Goal: Transaction & Acquisition: Purchase product/service

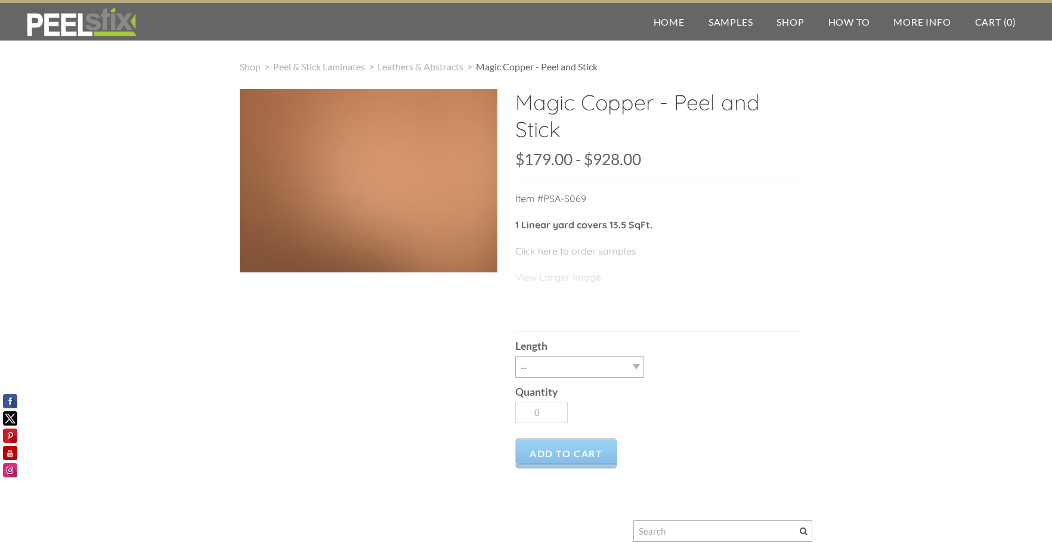
click at [581, 275] on link "View Larger Image" at bounding box center [558, 277] width 86 height 12
click at [622, 370] on select "-- 3LY 10LY 15LY 30LY" at bounding box center [579, 367] width 129 height 21
select select "3LY"
click at [515, 357] on select "-- 3LY 10LY 15LY 30LY" at bounding box center [579, 367] width 129 height 21
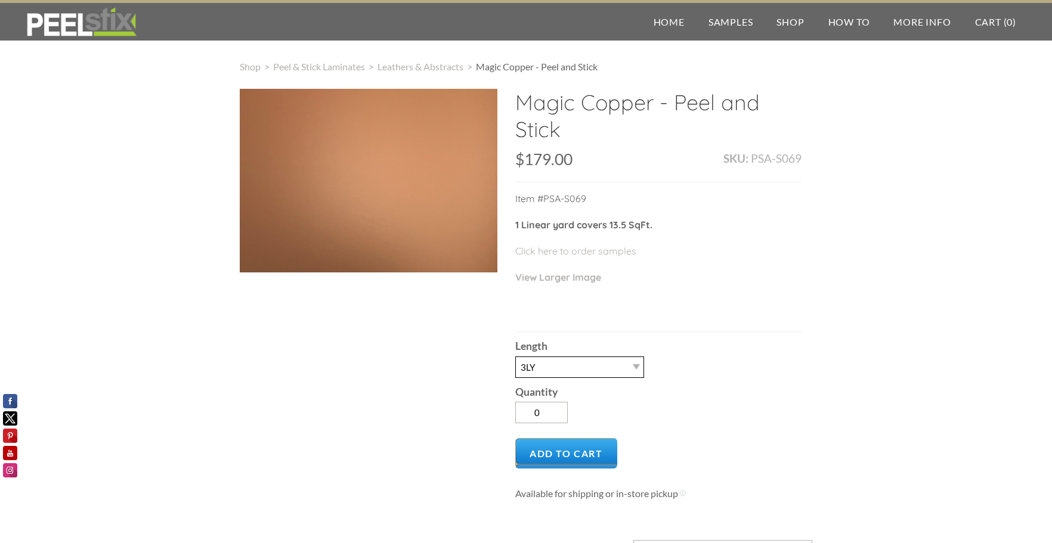
type input "1"
click at [578, 251] on link "Click here to order samples" at bounding box center [575, 251] width 121 height 12
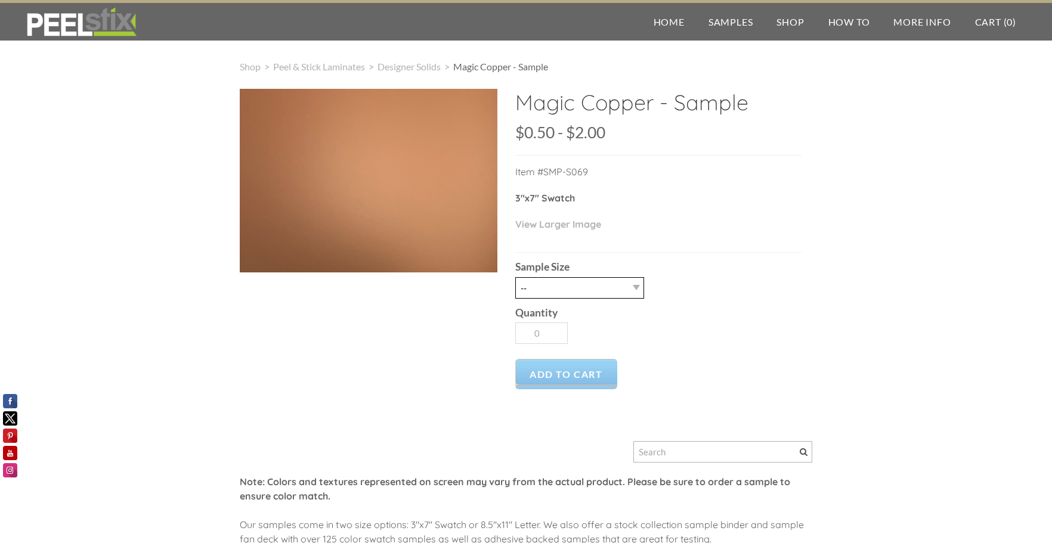
click at [633, 289] on select "-- 2.5" X 7" (No Peel and Stick) Swatch 8.5" X 11" (No Peel and Stick) Letter" at bounding box center [579, 287] width 129 height 21
select select "8.5" X 11" (No Peel and Stick) Letter"
click at [515, 277] on select "-- 2.5" X 7" (No Peel and Stick) Swatch 8.5" X 11" (No Peel and Stick) Letter" at bounding box center [579, 287] width 129 height 21
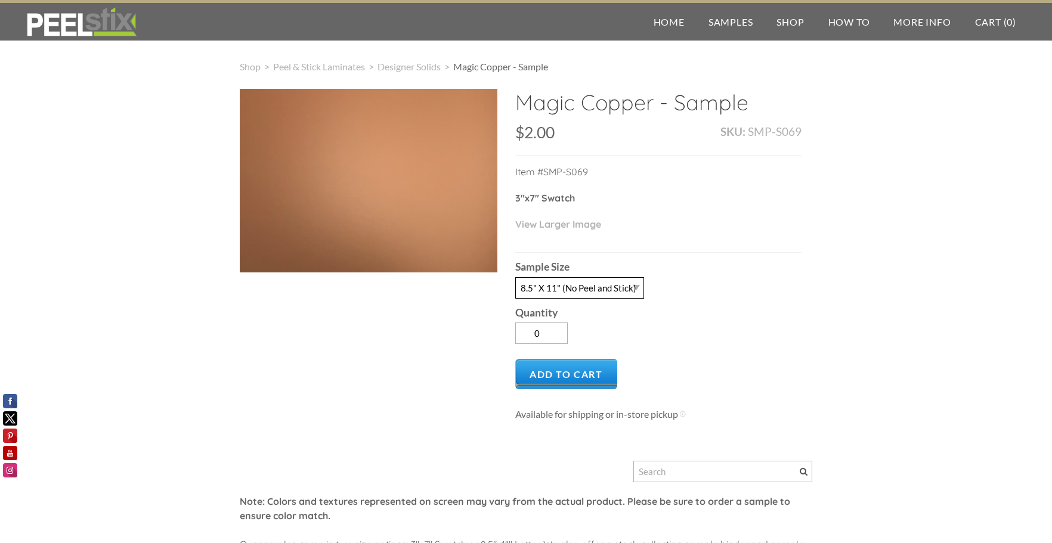
type input "1"
click at [634, 288] on select "-- 2.5" X 7" (No Peel and Stick) Swatch 8.5" X 11" (No Peel and Stick) Letter" at bounding box center [579, 287] width 129 height 21
click at [515, 277] on select "-- 2.5" X 7" (No Peel and Stick) Swatch 8.5" X 11" (No Peel and Stick) Letter" at bounding box center [579, 287] width 129 height 21
click at [634, 290] on select "-- 2.5" X 7" (No Peel and Stick) Swatch 8.5" X 11" (No Peel and Stick) Letter" at bounding box center [579, 287] width 129 height 21
select select "8.5" X 11" (No Peel and Stick) Letter"
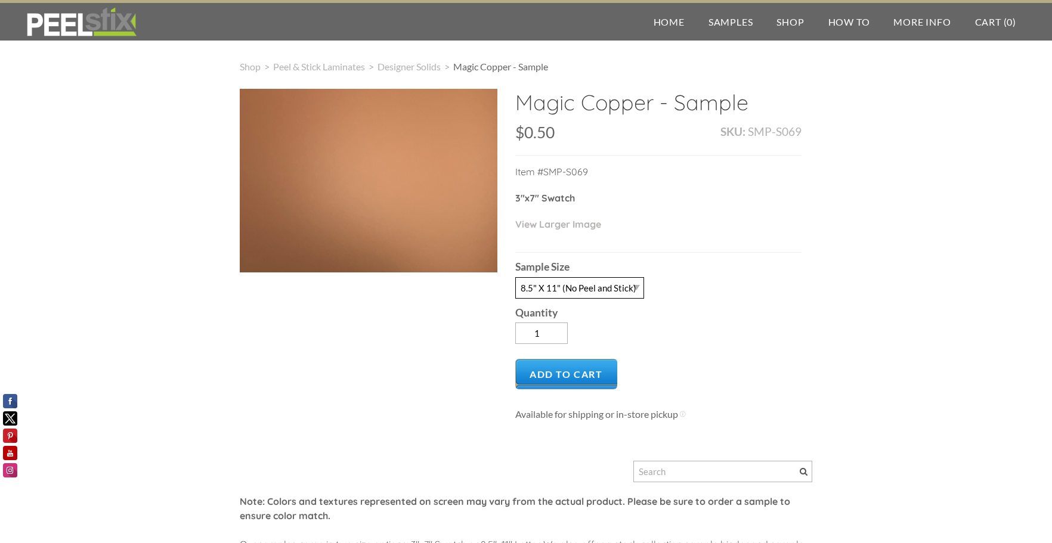
click at [515, 277] on select "-- 2.5" X 7" (No Peel and Stick) Swatch 8.5" X 11" (No Peel and Stick) Letter" at bounding box center [579, 287] width 129 height 21
click at [576, 370] on span "Add to Cart" at bounding box center [566, 374] width 102 height 30
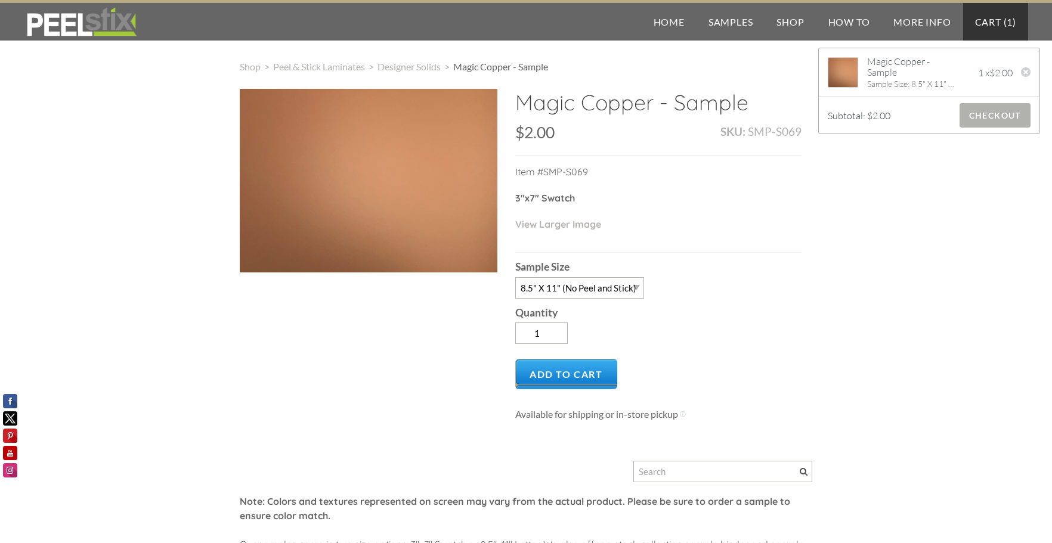
click at [988, 116] on span "Checkout" at bounding box center [994, 115] width 71 height 24
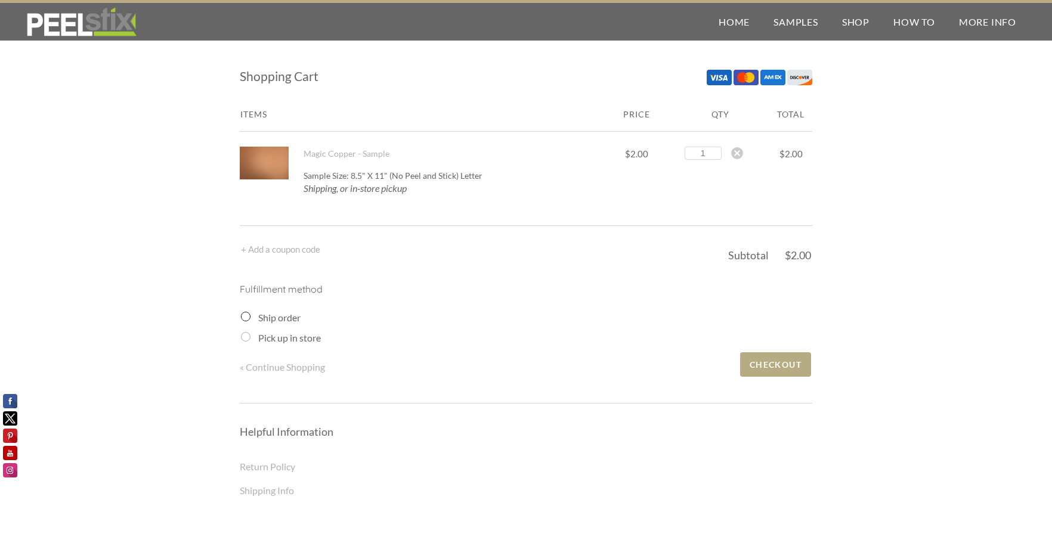
click at [244, 319] on input "Ship order" at bounding box center [246, 317] width 10 height 10
click at [266, 318] on label "Ship order" at bounding box center [279, 317] width 42 height 11
click at [250, 318] on input "Ship order" at bounding box center [246, 317] width 10 height 10
click at [793, 364] on span "Checkout" at bounding box center [775, 364] width 71 height 24
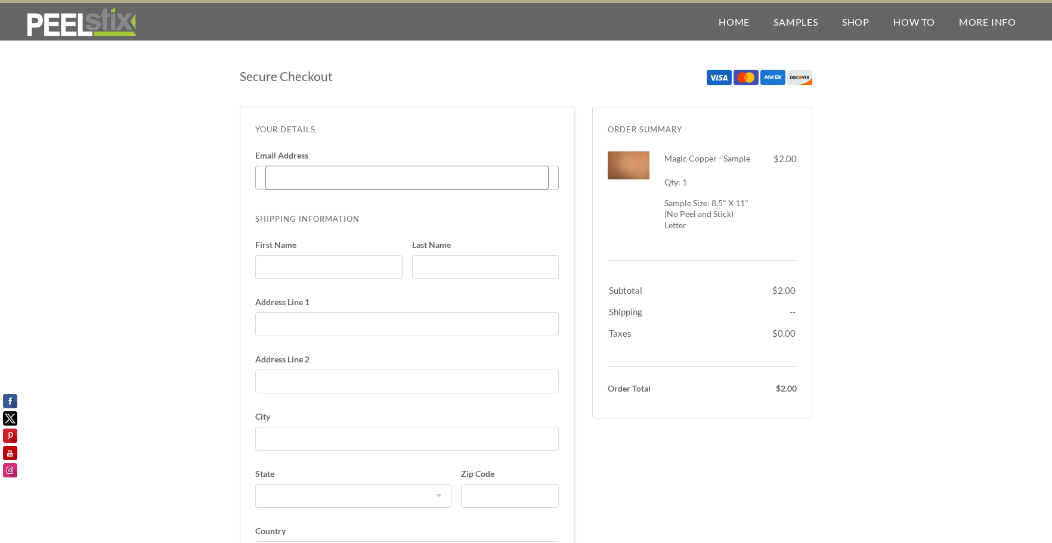
click at [346, 179] on input "Email Address Enter code" at bounding box center [406, 178] width 283 height 24
type input "[EMAIL_ADDRESS][DOMAIN_NAME]"
click at [317, 265] on input "First Name" at bounding box center [328, 267] width 147 height 24
type input "Deanna"
type input "Spence"
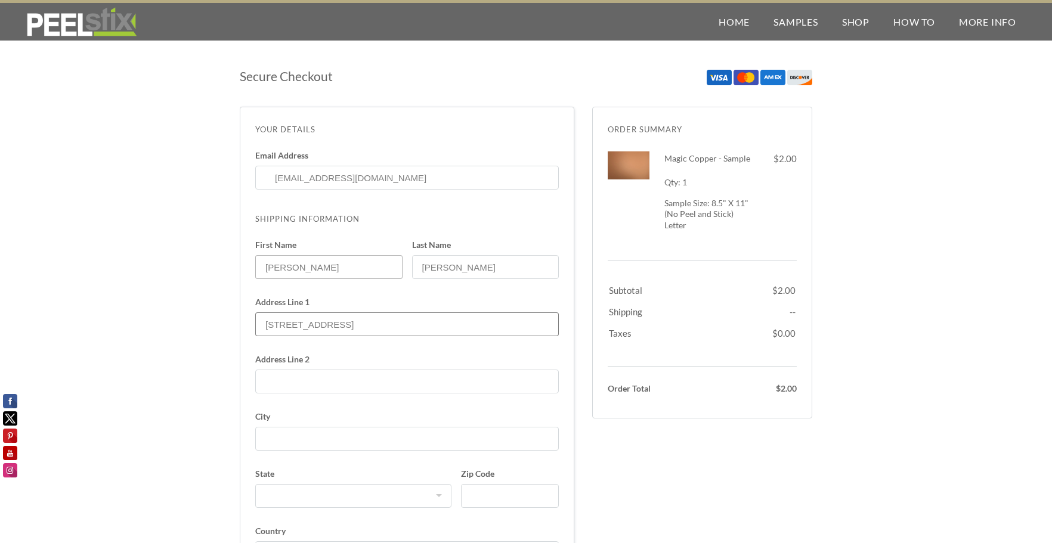
type input "216 Nursery Road"
type input "Dillsburg"
click at [331, 495] on select "Alabama Alaska American Samoa Arizona Arkansas California Colorado Connecticut …" at bounding box center [353, 496] width 196 height 24
select select "PA"
click at [255, 484] on select "Alabama Alaska American Samoa Arizona Arkansas California Colorado Connecticut …" at bounding box center [353, 496] width 196 height 24
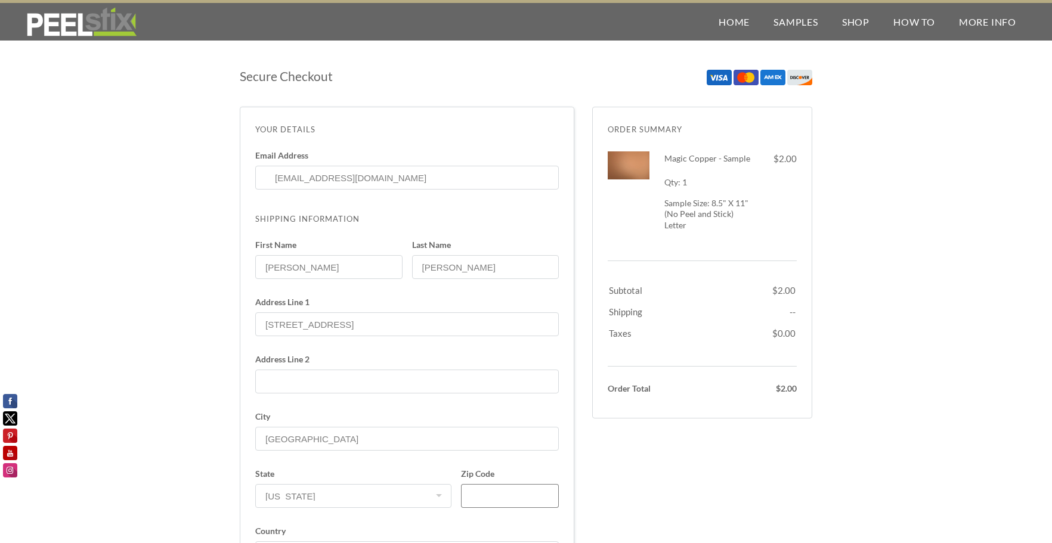
click at [479, 494] on input "Zip Code" at bounding box center [510, 496] width 98 height 24
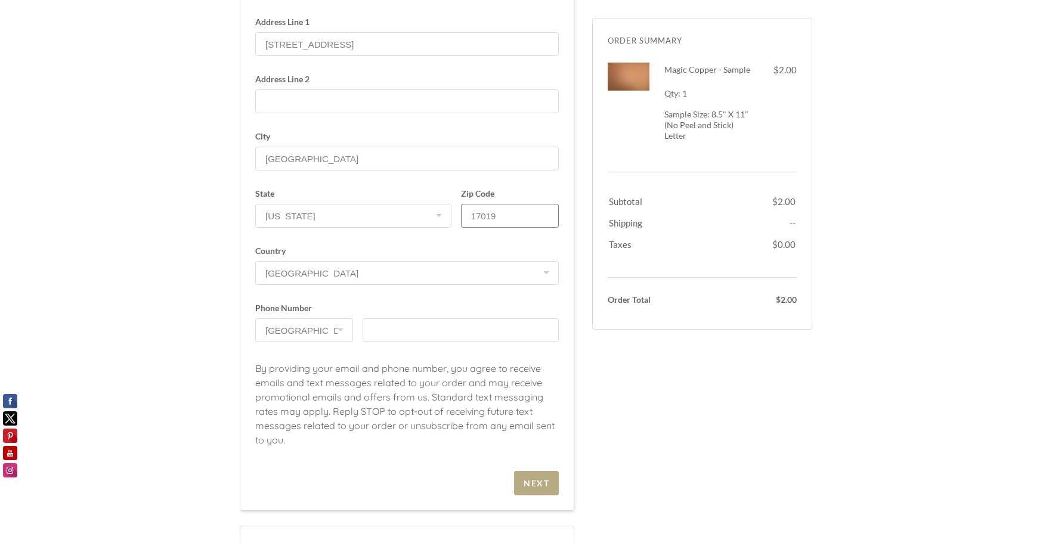
scroll to position [298, 0]
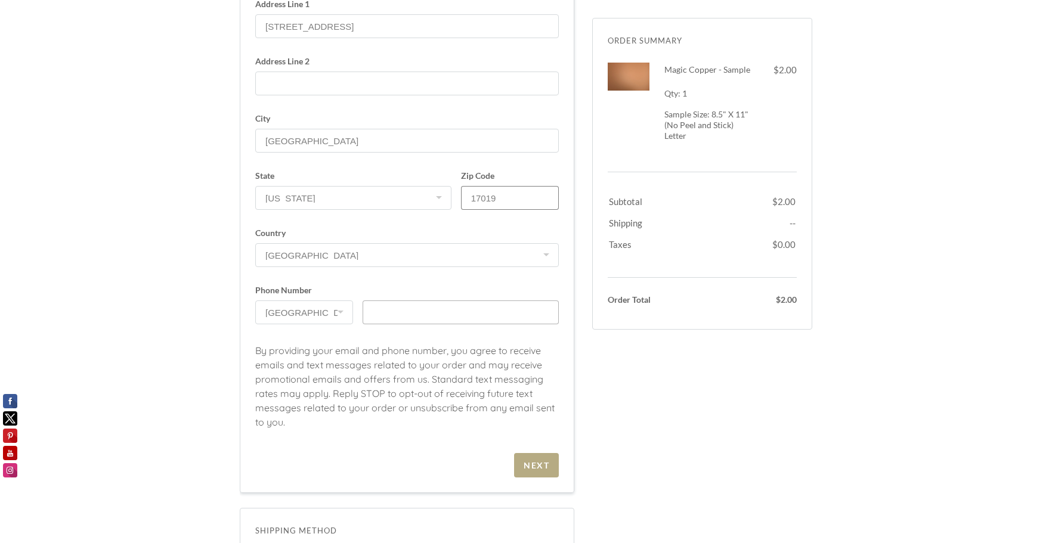
type input "17019"
click at [423, 307] on input "text" at bounding box center [460, 312] width 196 height 24
type input "7"
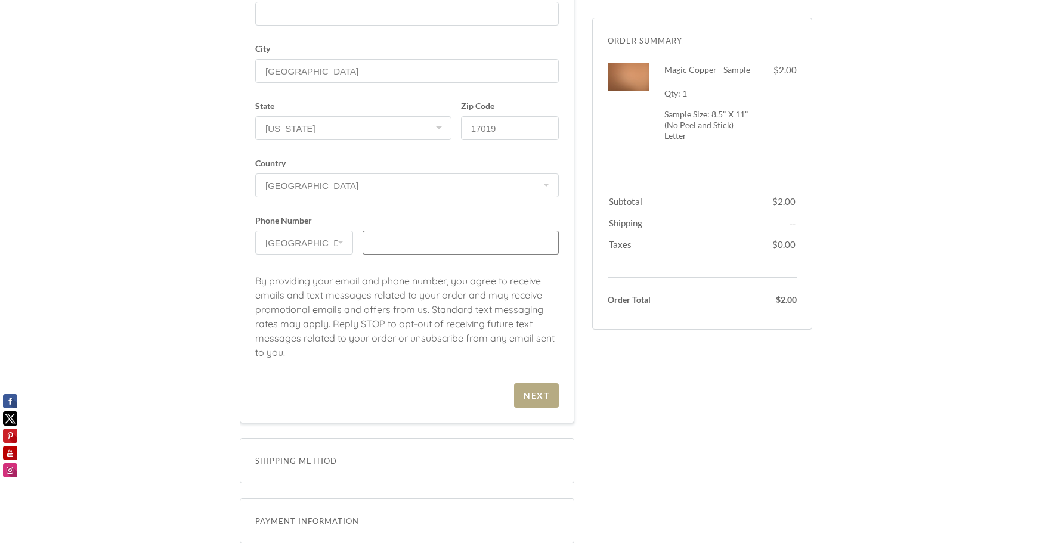
scroll to position [477, 0]
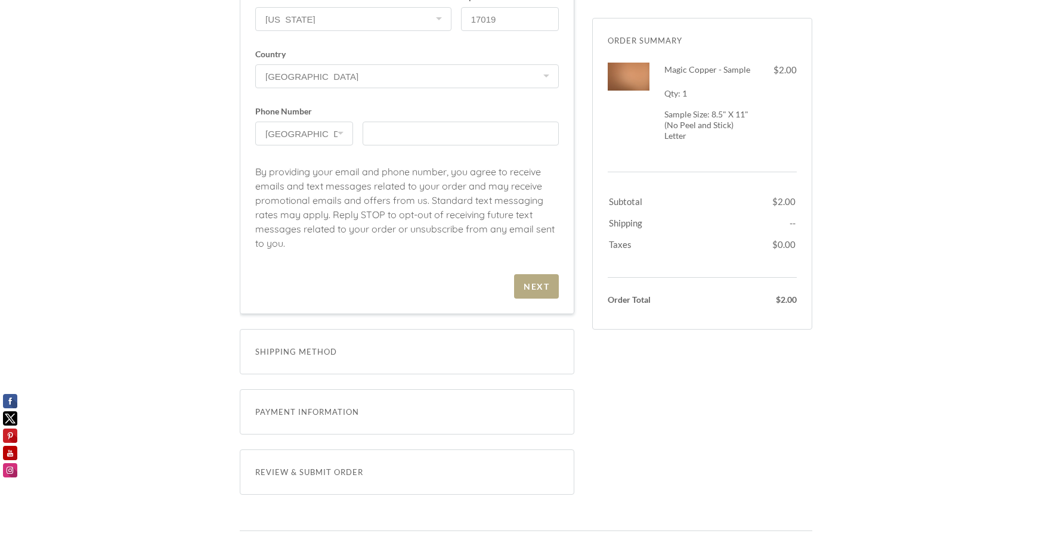
click at [514, 352] on span "Shipping Method" at bounding box center [406, 352] width 303 height 14
click at [533, 286] on div "Next" at bounding box center [536, 286] width 26 height 10
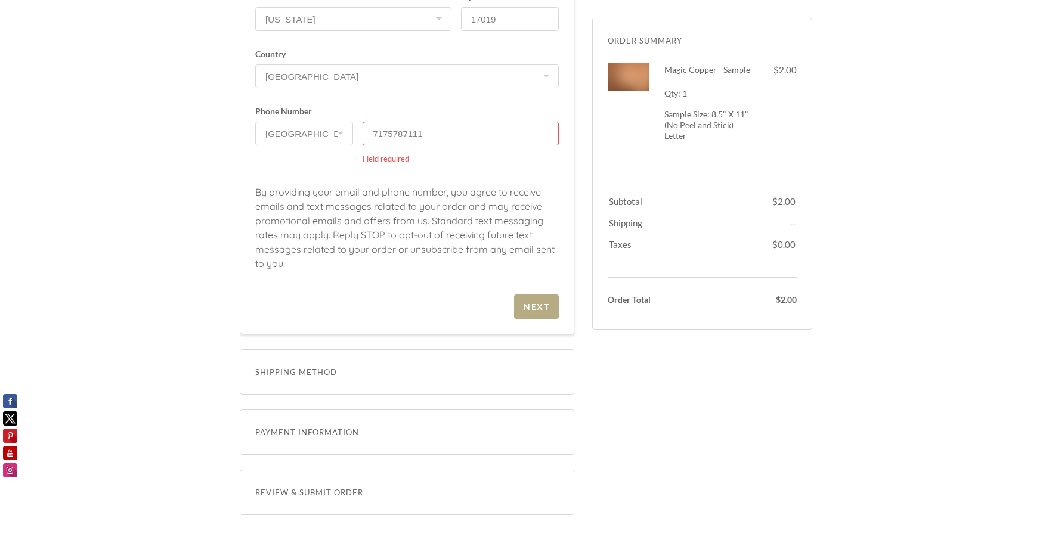
type input "7175787111"
click at [327, 373] on span "Shipping Method" at bounding box center [406, 372] width 303 height 14
click at [537, 302] on div "Next" at bounding box center [536, 307] width 26 height 10
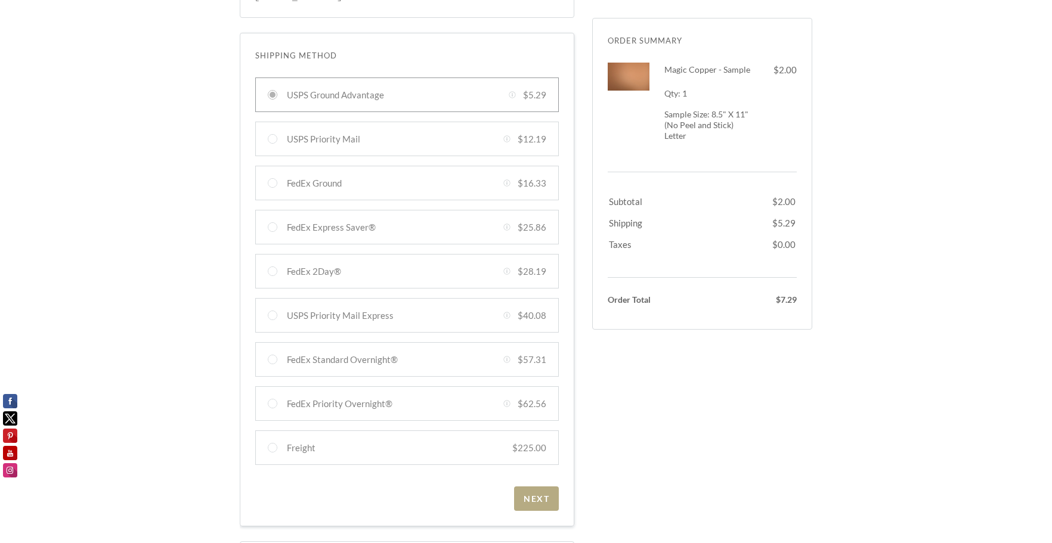
scroll to position [0, 0]
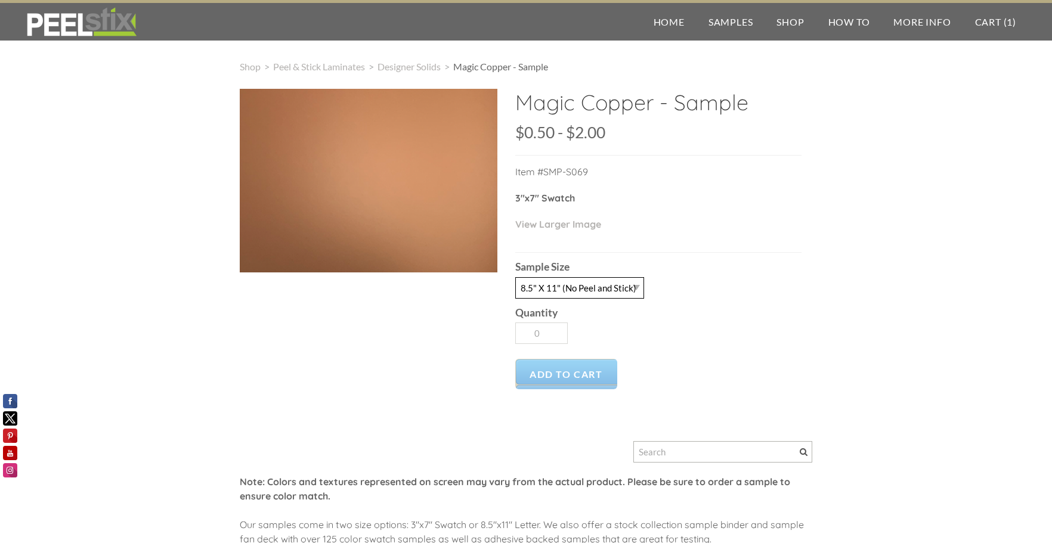
click at [636, 287] on select "-- 2.5" X 7" (No Peel and Stick) Swatch 8.5" X 11" (No Peel and Stick) Letter" at bounding box center [579, 287] width 129 height 21
select select "2.5" X 7" (No Peel and Stick) Swatch"
click at [515, 277] on select "-- 2.5" X 7" (No Peel and Stick) Swatch 8.5" X 11" (No Peel and Stick) Letter" at bounding box center [579, 287] width 129 height 21
type input "1"
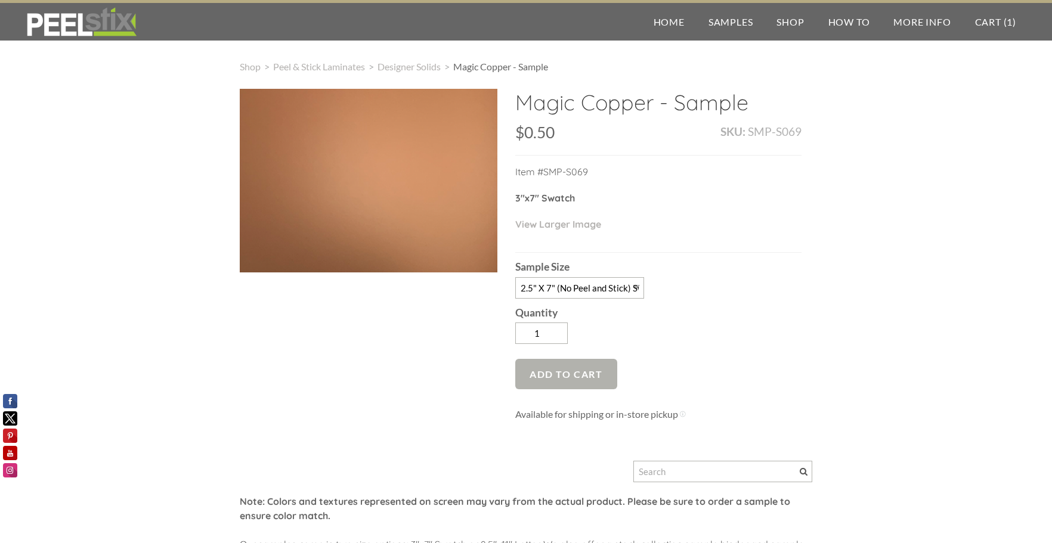
click at [575, 371] on span "Add to Cart" at bounding box center [566, 374] width 102 height 30
click at [560, 373] on span "Add to Cart" at bounding box center [566, 374] width 102 height 30
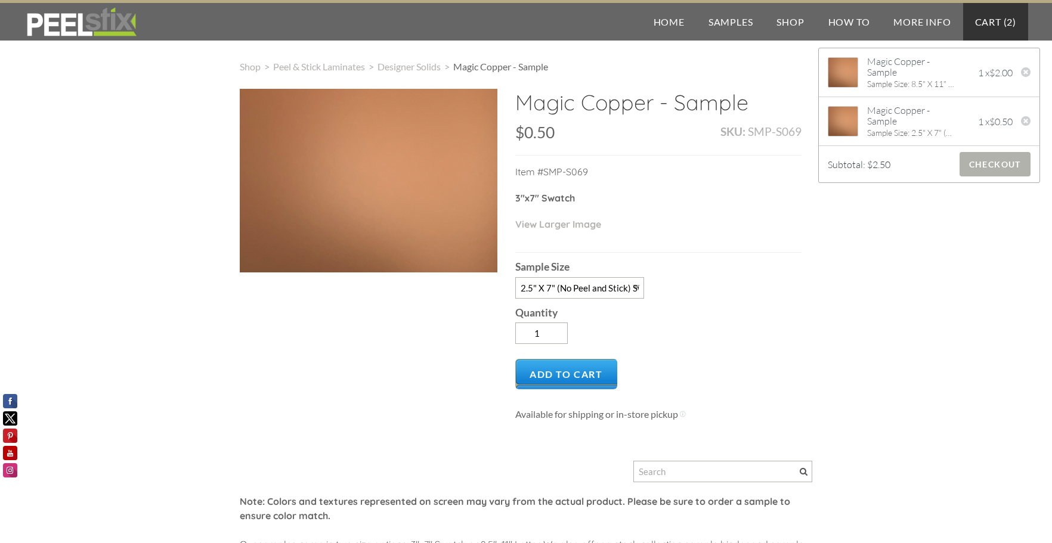
click at [975, 158] on span "Checkout" at bounding box center [994, 164] width 71 height 24
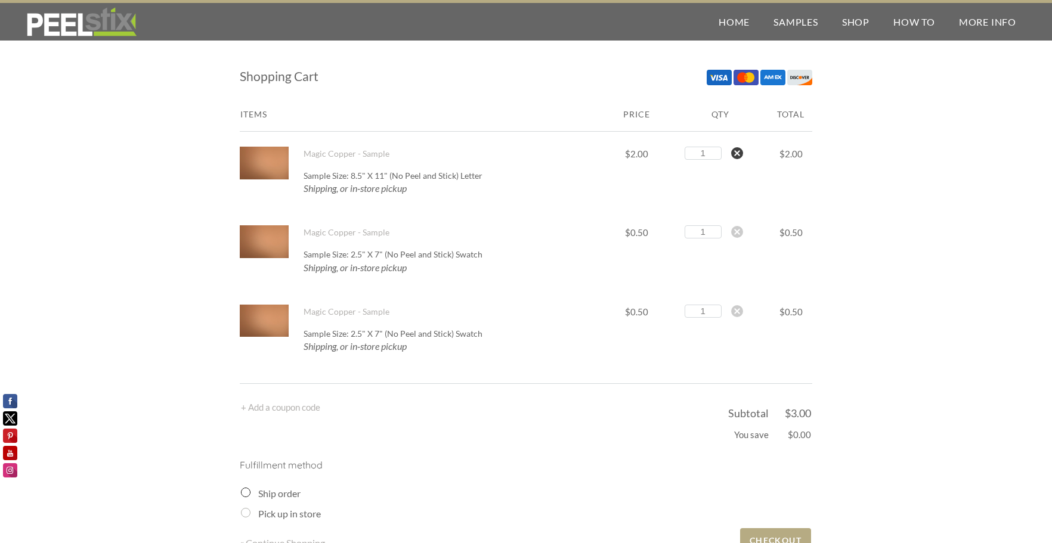
click at [737, 153] on div at bounding box center [737, 153] width 12 height 12
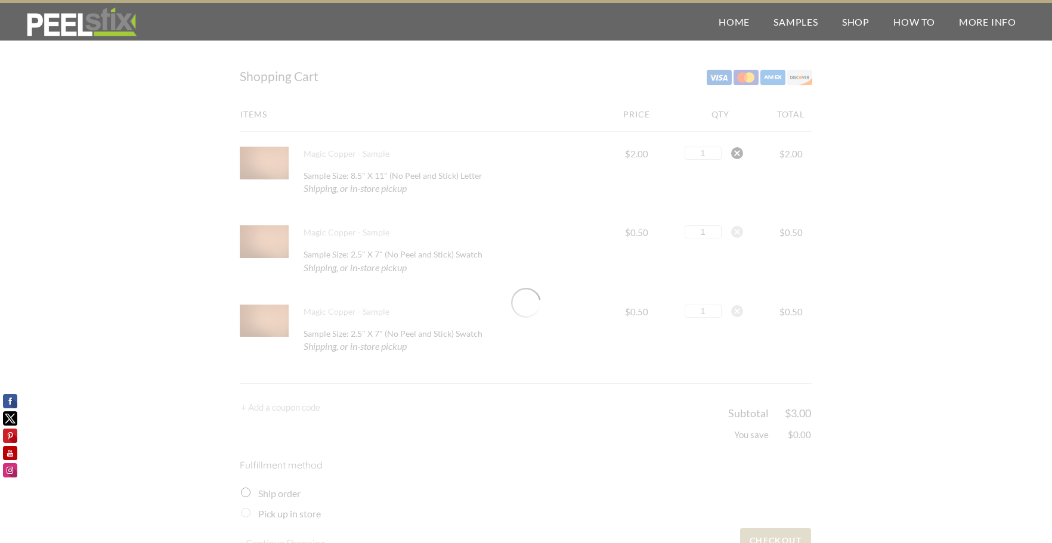
click at [737, 153] on div at bounding box center [526, 332] width 572 height 451
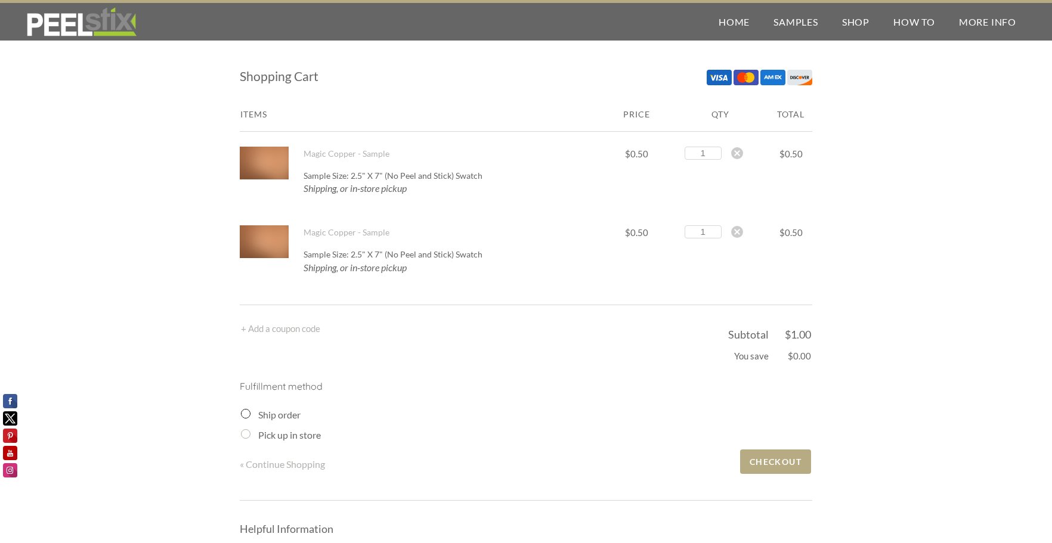
drag, startPoint x: 736, startPoint y: 156, endPoint x: 776, endPoint y: 155, distance: 39.9
click at [736, 155] on div at bounding box center [737, 153] width 12 height 12
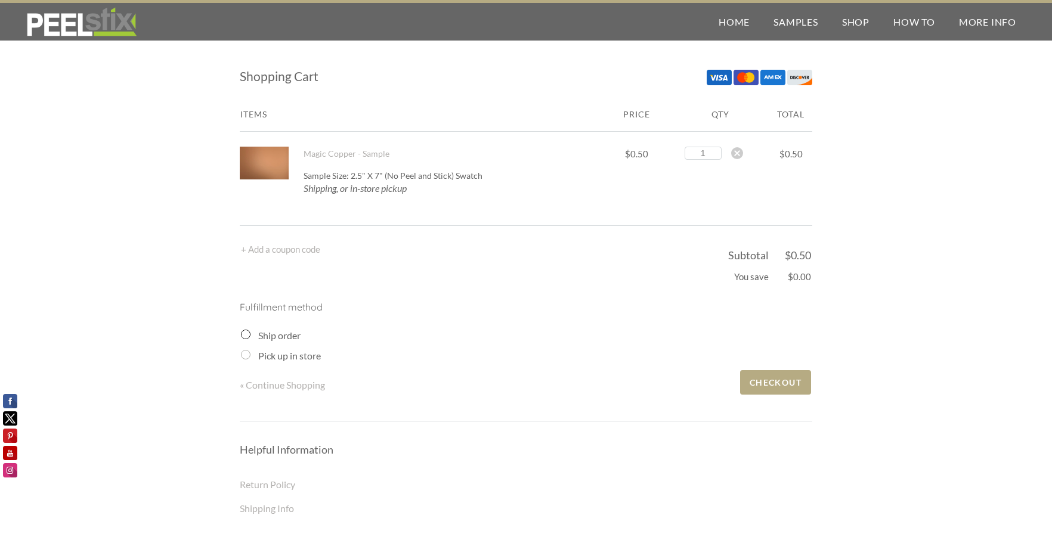
click at [246, 333] on input "Ship order" at bounding box center [246, 335] width 10 height 10
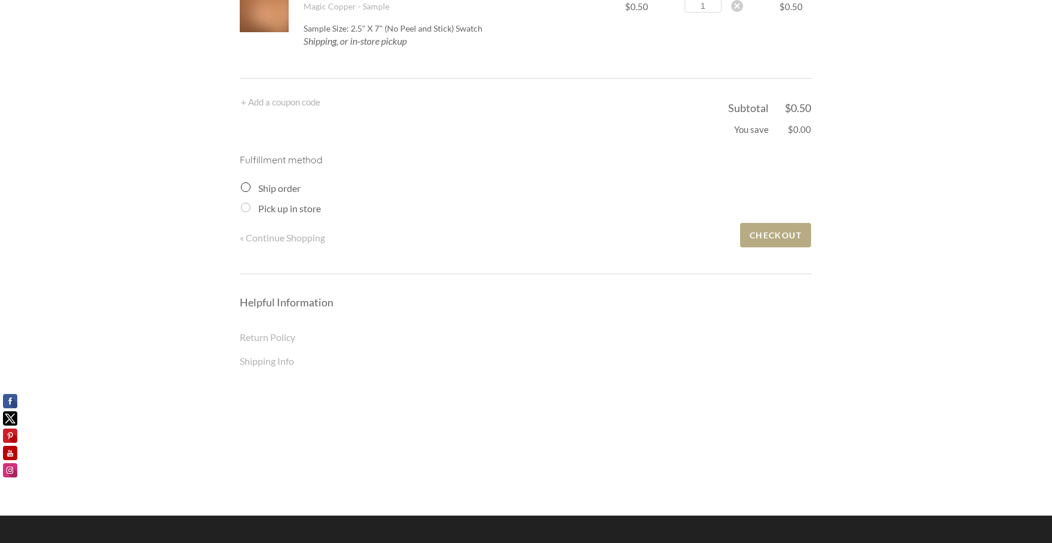
scroll to position [179, 0]
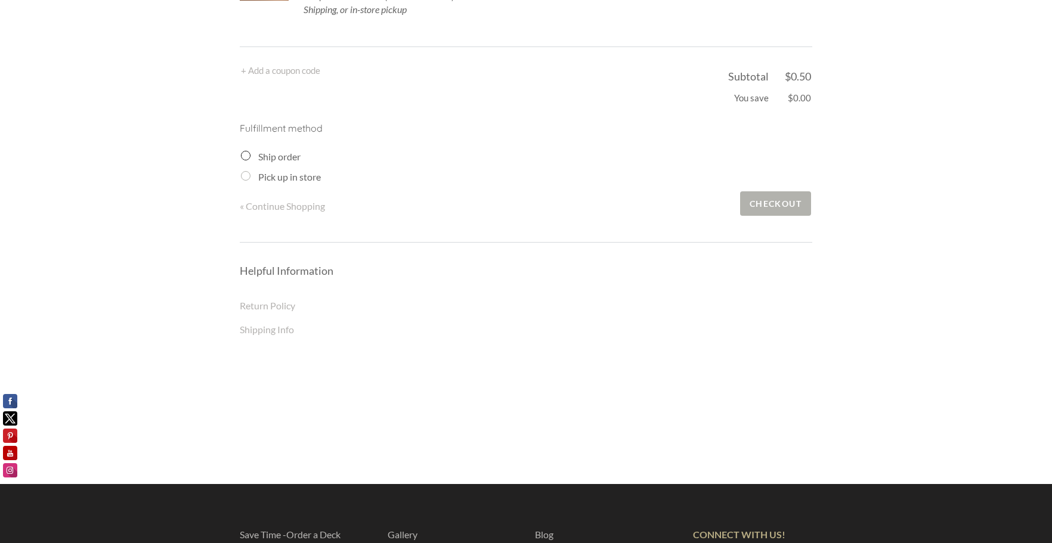
click at [785, 206] on span "Checkout" at bounding box center [775, 203] width 71 height 24
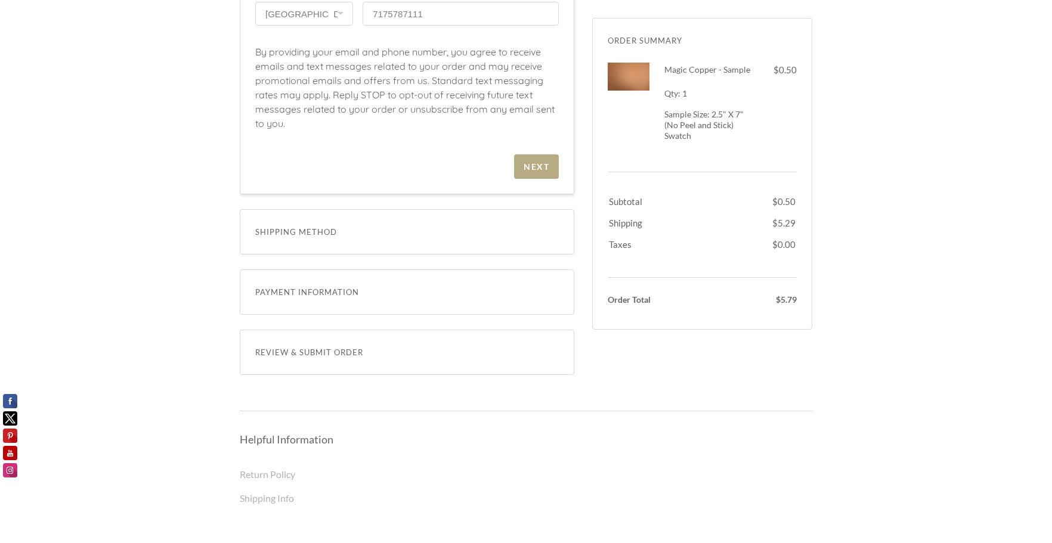
scroll to position [596, 0]
click at [289, 231] on span "Shipping Method" at bounding box center [406, 232] width 303 height 14
click at [534, 166] on div "Next" at bounding box center [536, 167] width 26 height 10
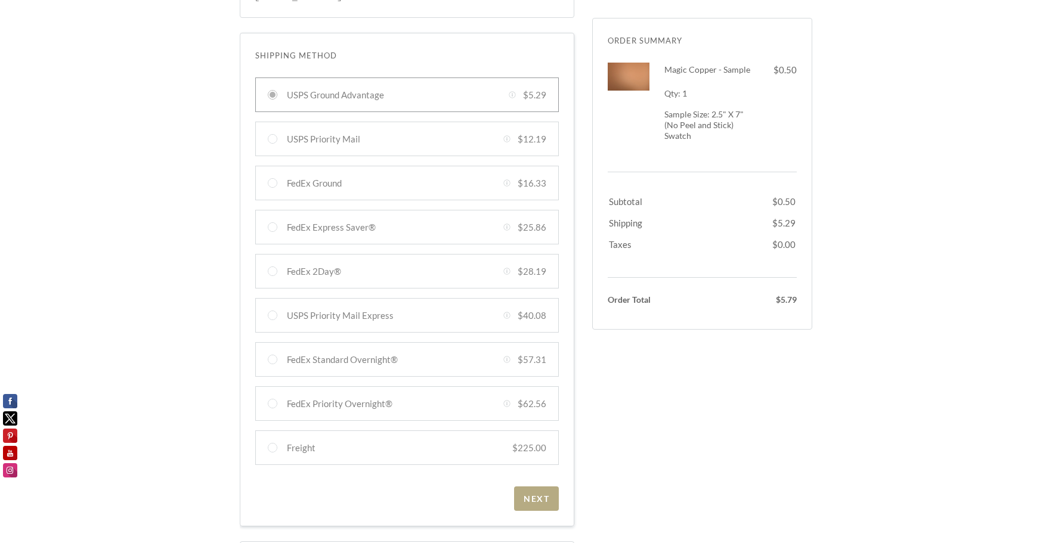
scroll to position [0, 0]
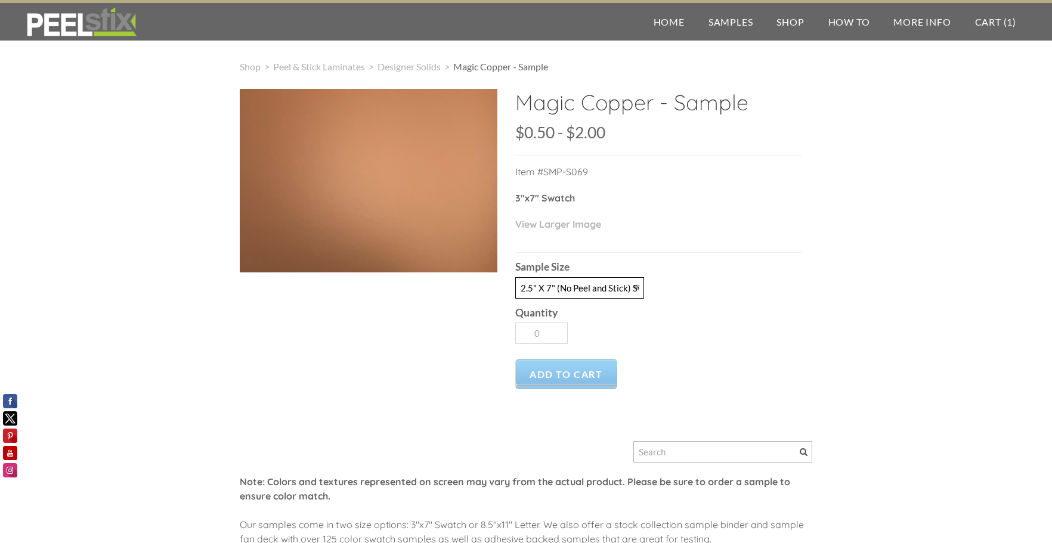
click at [639, 287] on select "-- 2.5" X 7" (No Peel and Stick) Swatch 8.5" X 11" (No Peel and Stick) Letter" at bounding box center [579, 287] width 129 height 21
select select "8.5" X 11" (No Peel and Stick) Letter"
click at [515, 277] on select "-- 2.5" X 7" (No Peel and Stick) Swatch 8.5" X 11" (No Peel and Stick) Letter" at bounding box center [579, 287] width 129 height 21
type input "1"
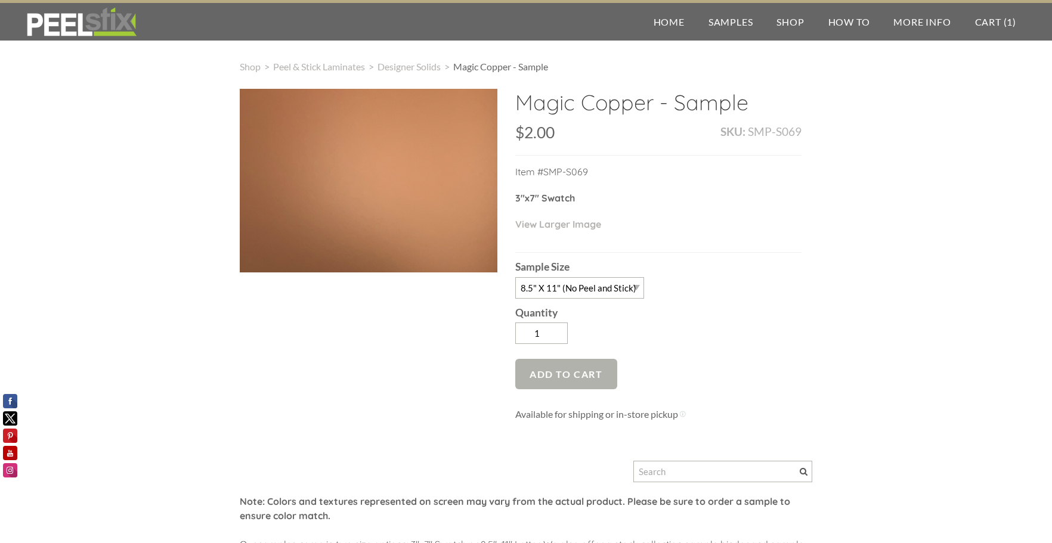
click at [572, 373] on span "Add to Cart" at bounding box center [566, 374] width 102 height 30
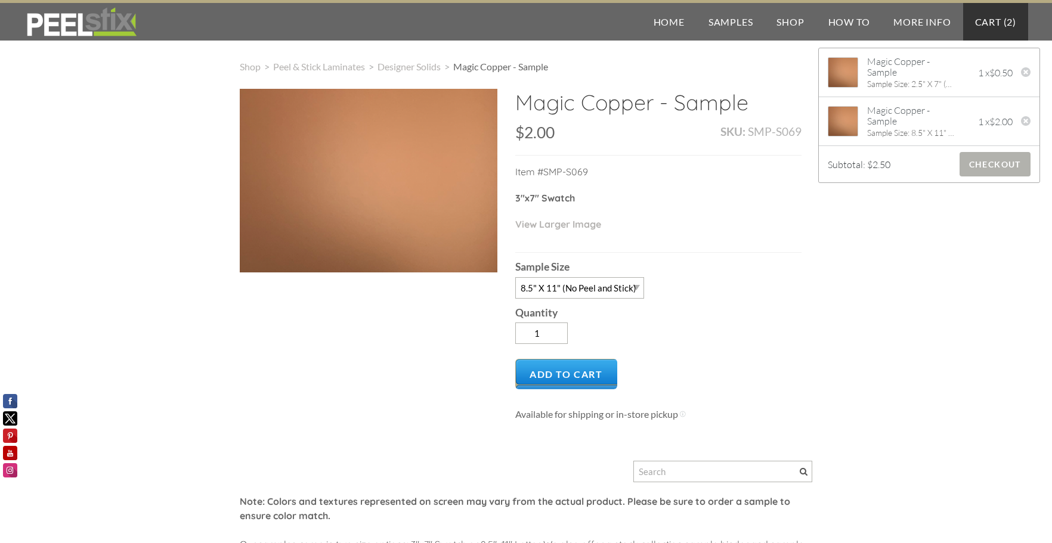
click at [988, 165] on span "Checkout" at bounding box center [994, 164] width 71 height 24
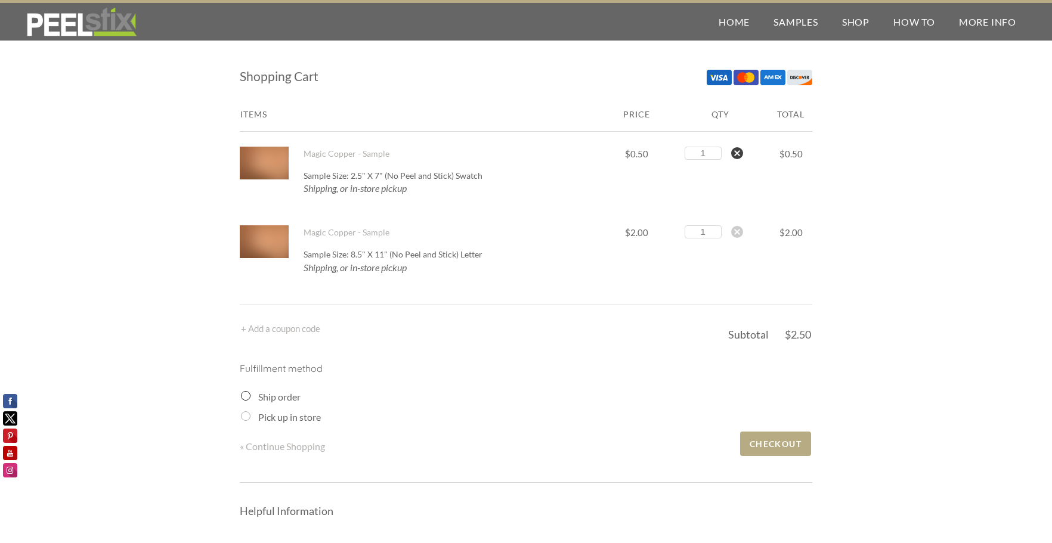
click at [738, 148] on div at bounding box center [737, 153] width 12 height 12
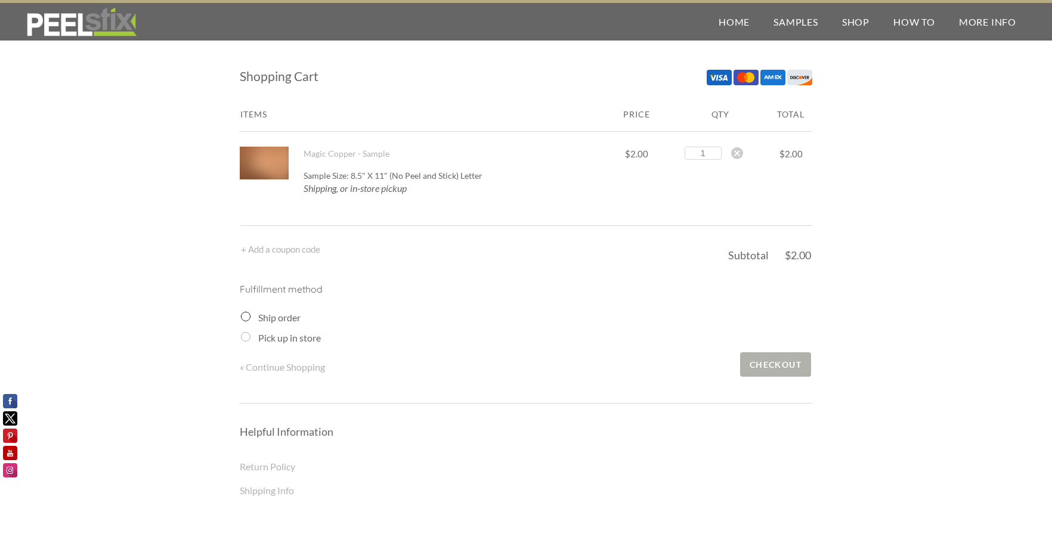
click at [770, 362] on span "Checkout" at bounding box center [775, 364] width 71 height 24
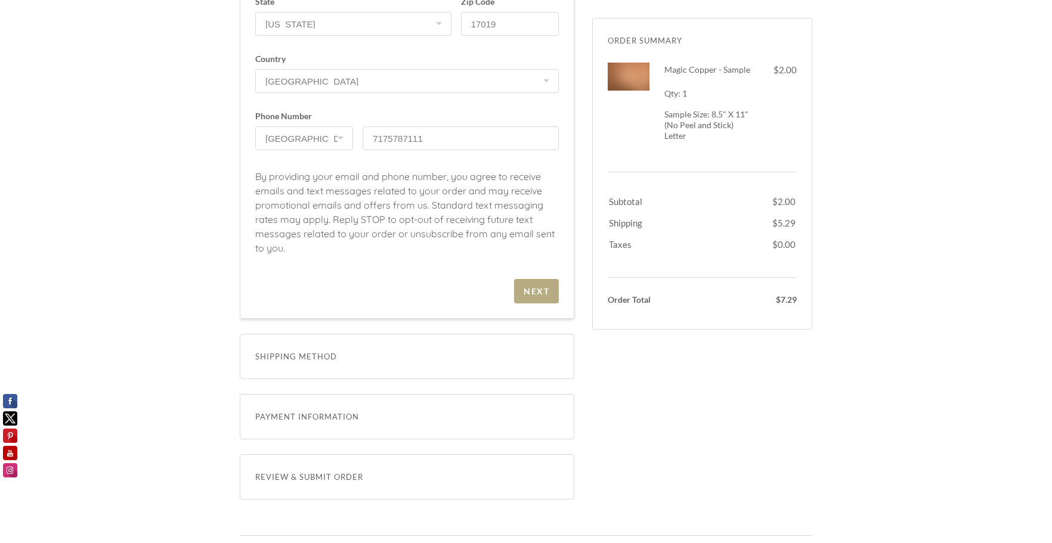
scroll to position [477, 0]
click at [546, 278] on span "Next" at bounding box center [536, 286] width 45 height 24
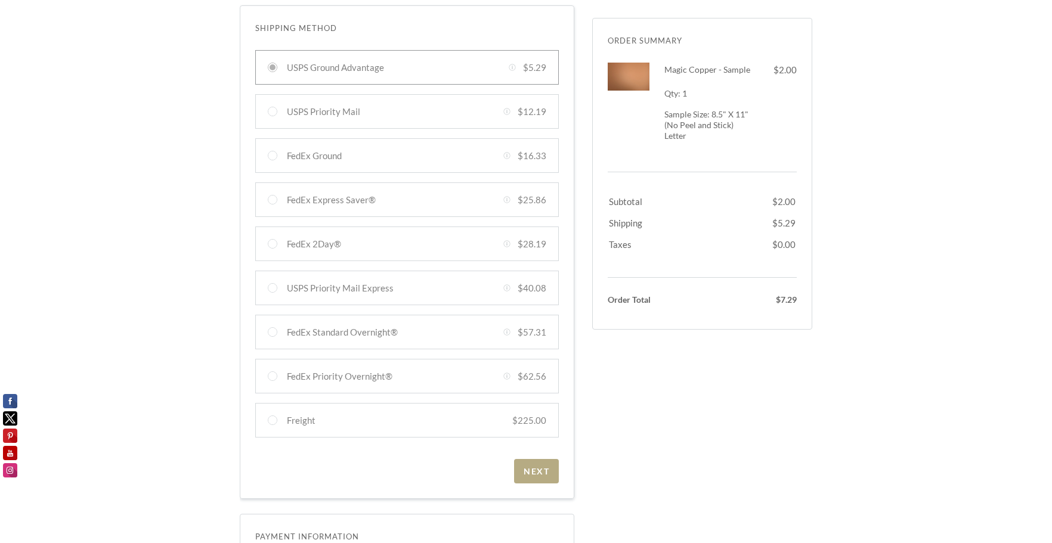
scroll to position [233, 0]
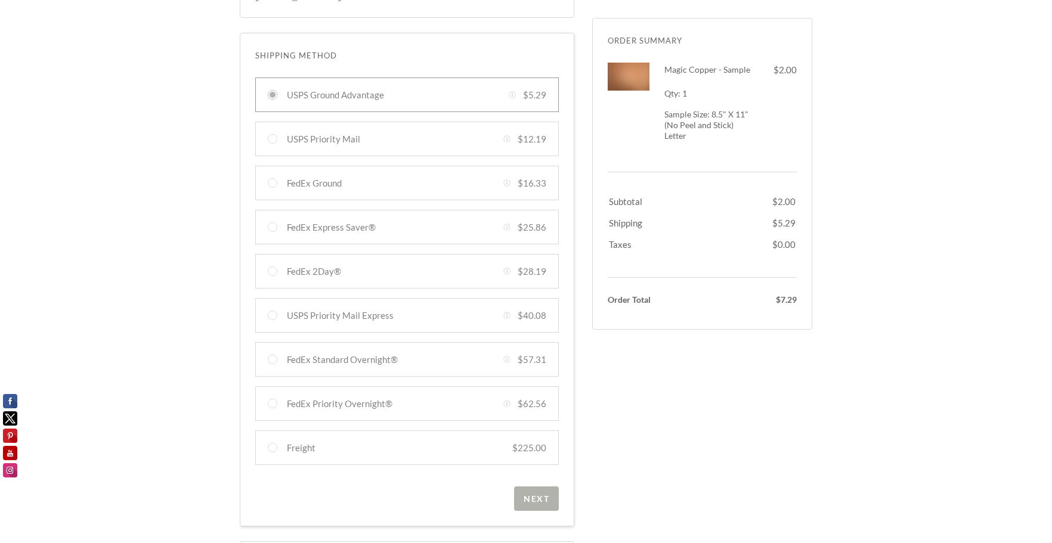
click at [541, 500] on div "Next" at bounding box center [536, 499] width 26 height 10
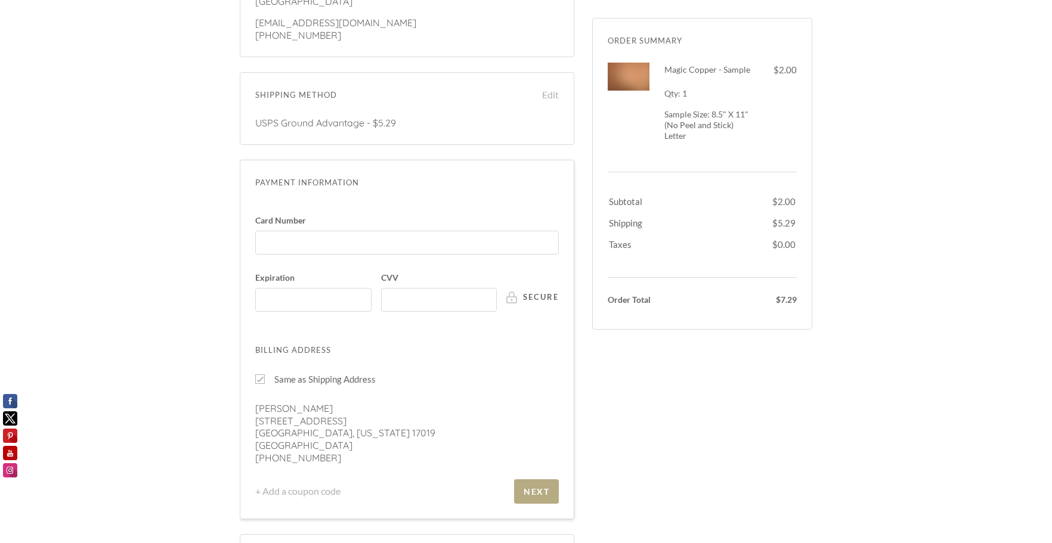
scroll to position [373, 0]
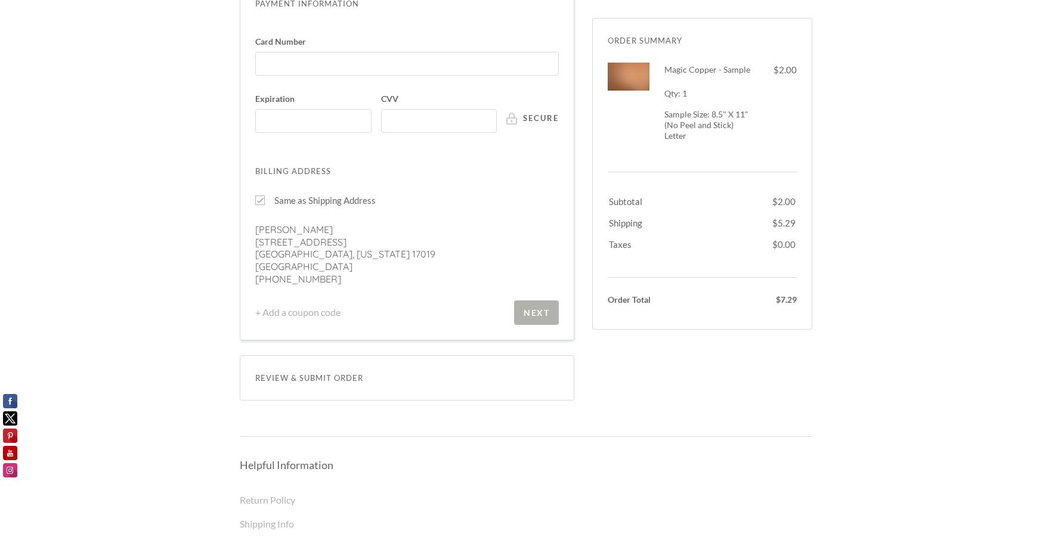
click at [538, 310] on div "Next" at bounding box center [536, 313] width 26 height 10
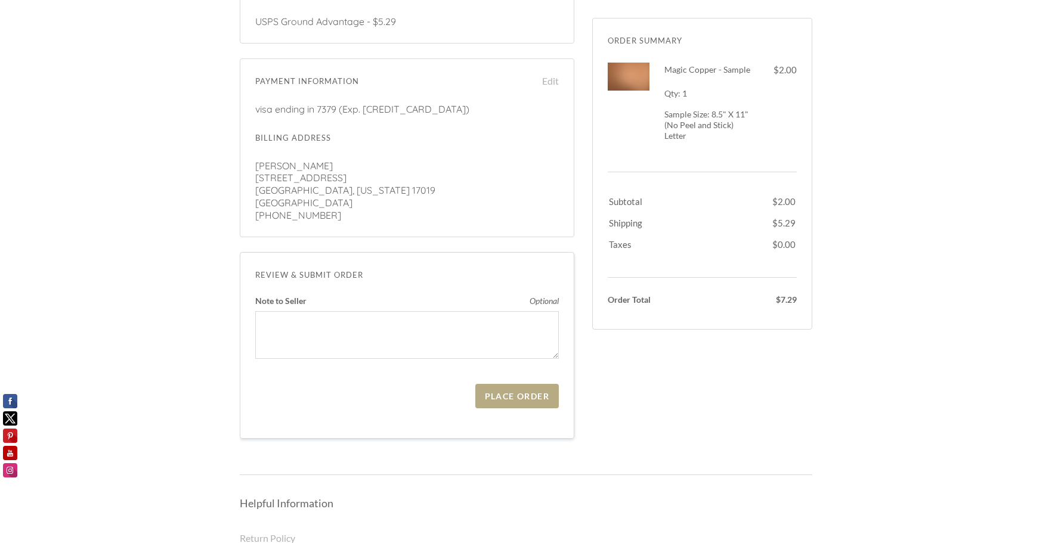
scroll to position [361, 0]
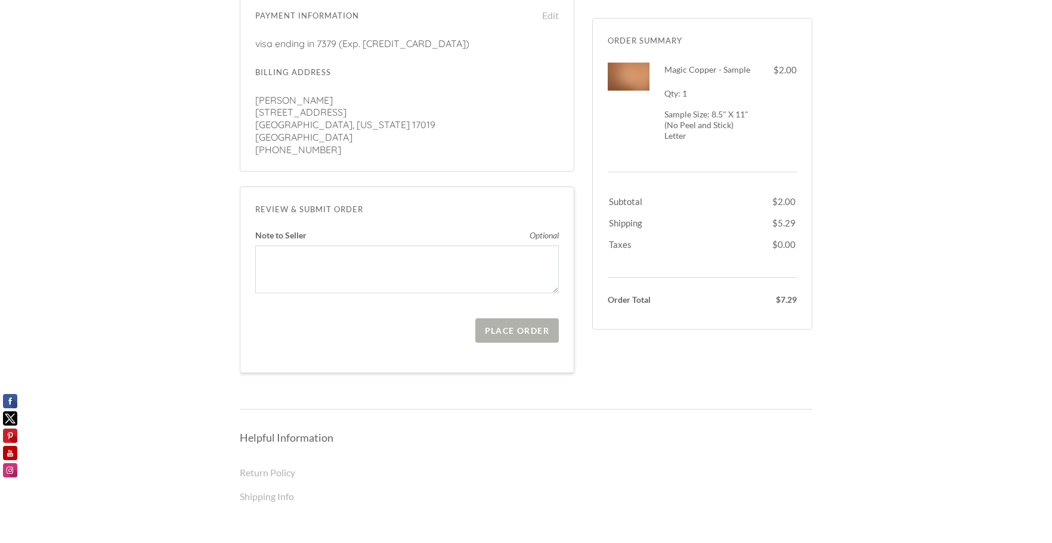
click at [527, 332] on div "Place Order" at bounding box center [517, 331] width 64 height 10
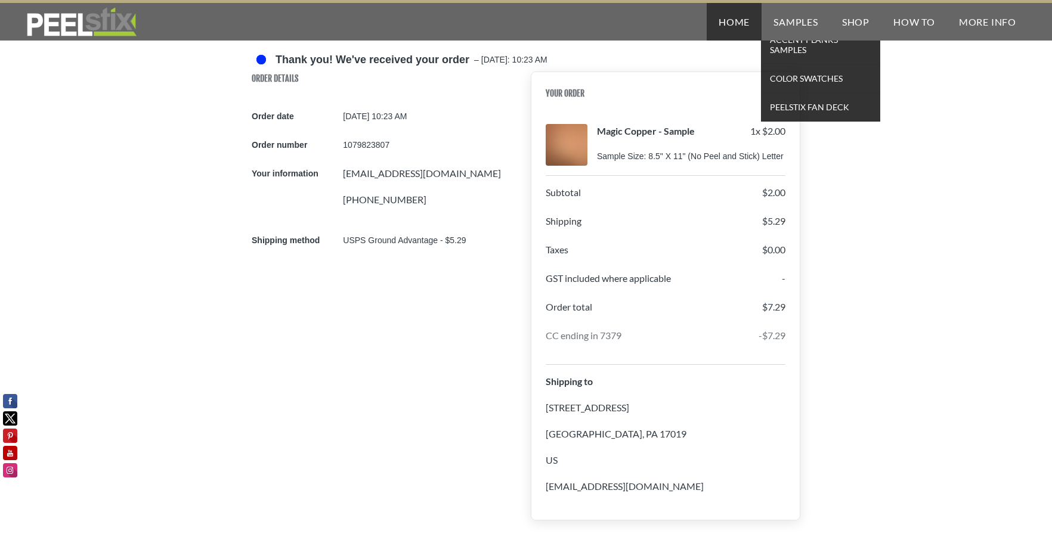
click at [744, 17] on link "Home" at bounding box center [733, 22] width 55 height 38
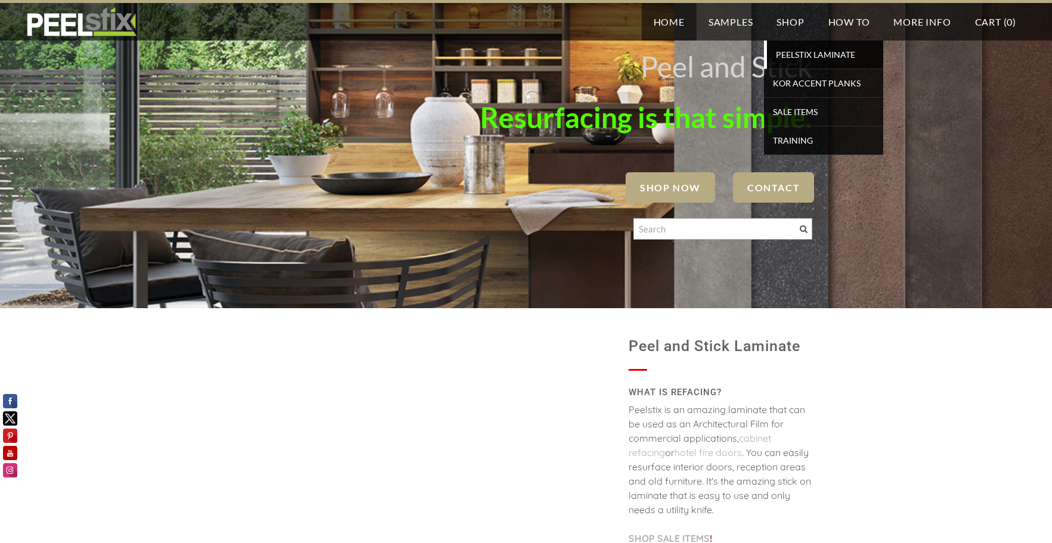
click at [793, 52] on span "PEELSTIX Laminate" at bounding box center [825, 55] width 110 height 16
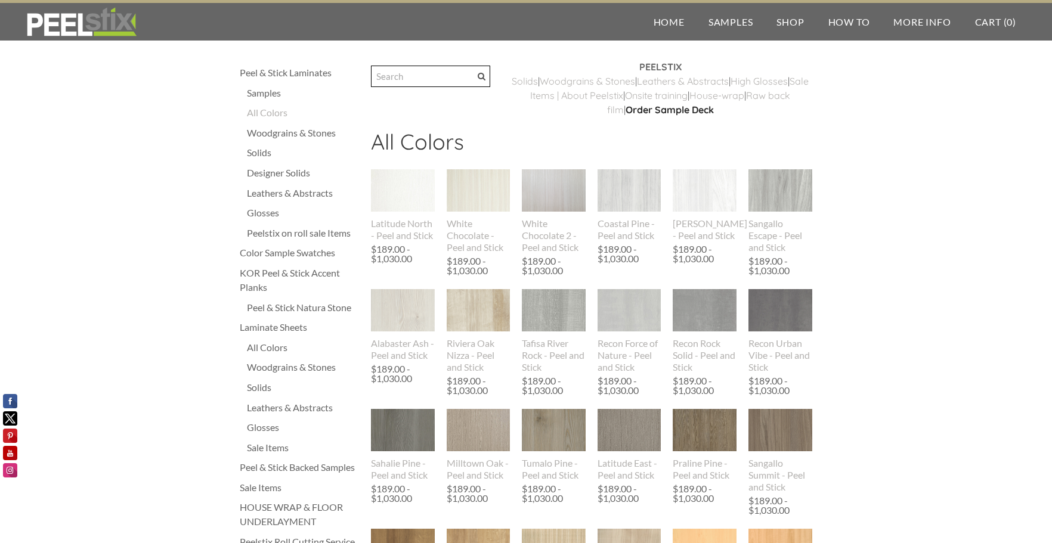
click at [405, 67] on input "Search" at bounding box center [430, 76] width 119 height 21
type input "copper"
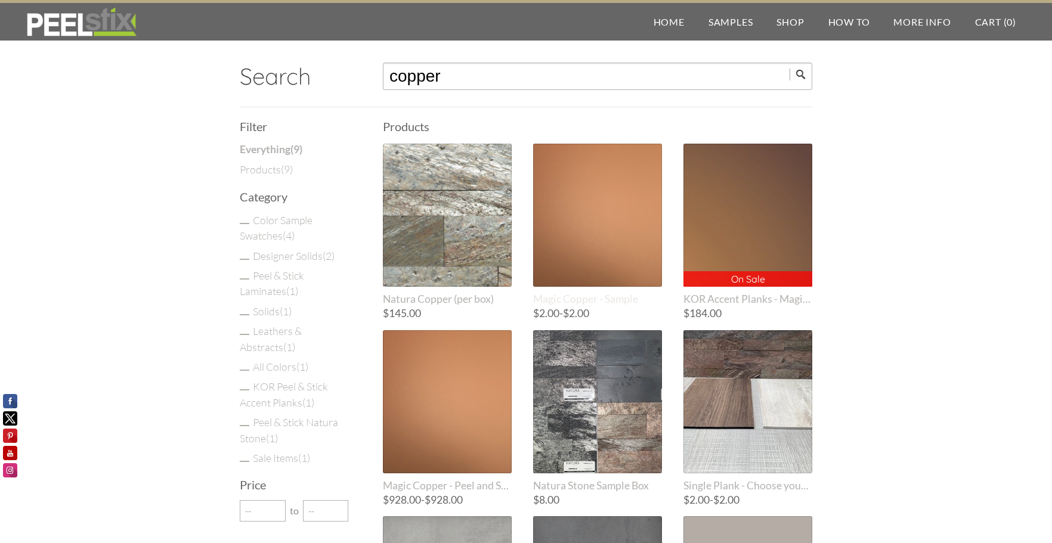
click at [594, 224] on div at bounding box center [597, 215] width 129 height 143
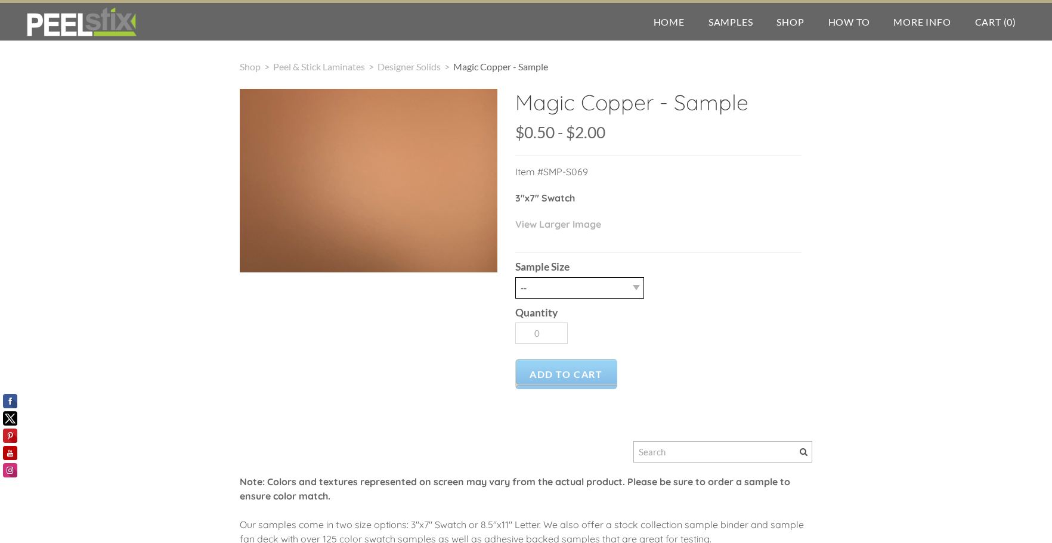
click at [631, 287] on select "-- 2.5" X 7" (No Peel and Stick) Swatch 8.5" X 11" (No Peel and Stick) Letter" at bounding box center [579, 287] width 129 height 21
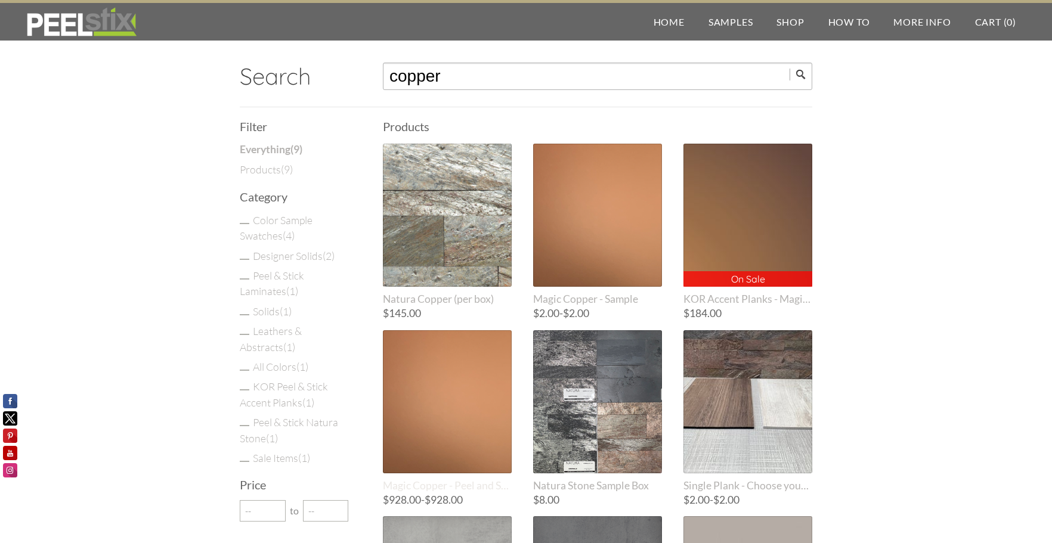
click at [463, 382] on div at bounding box center [447, 401] width 129 height 143
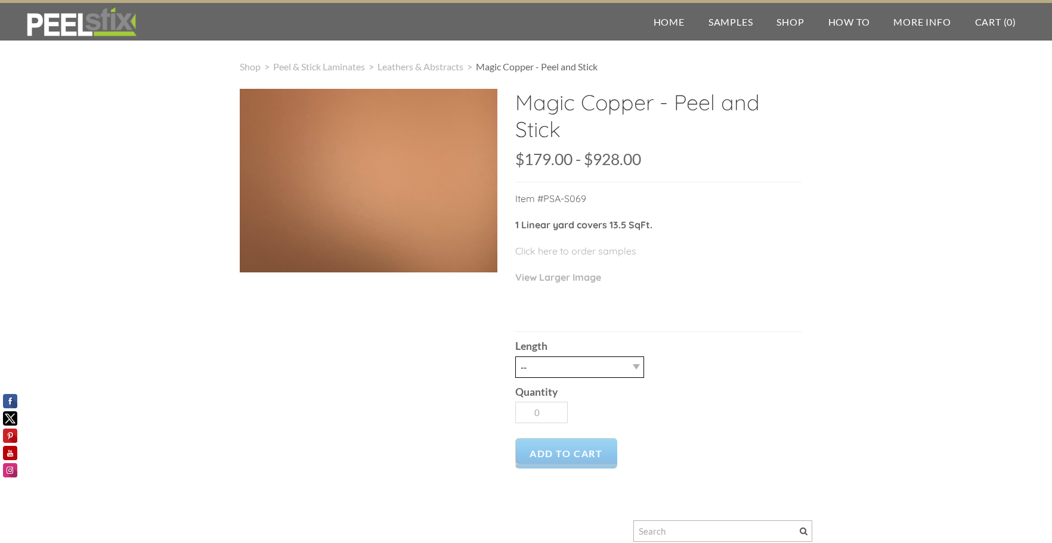
click at [637, 368] on select "-- 3LY 10LY 15LY 30LY" at bounding box center [579, 367] width 129 height 21
select select "3LY"
click at [515, 357] on select "-- 3LY 10LY 15LY 30LY" at bounding box center [579, 367] width 129 height 21
type input "1"
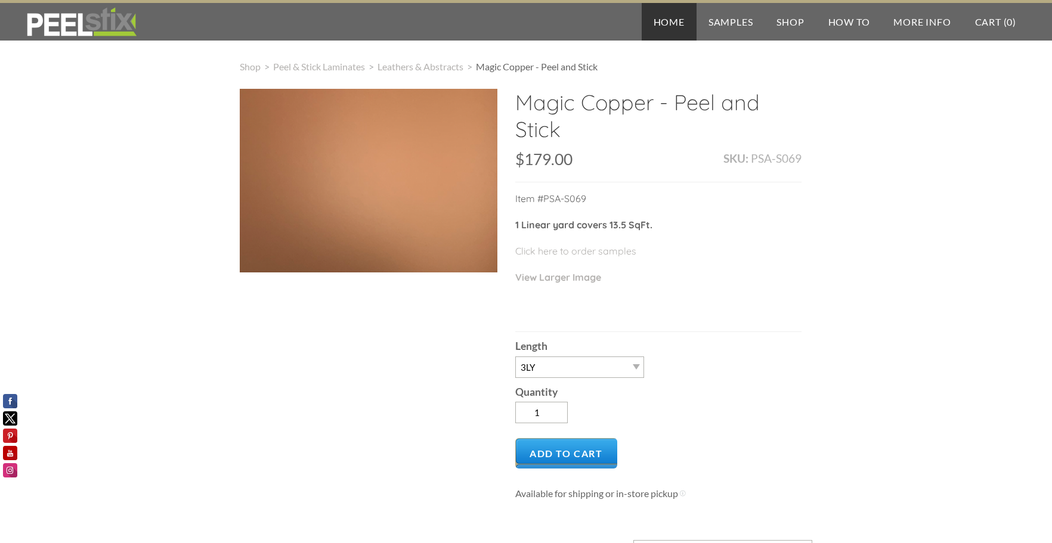
click at [658, 20] on link "Home" at bounding box center [668, 22] width 55 height 38
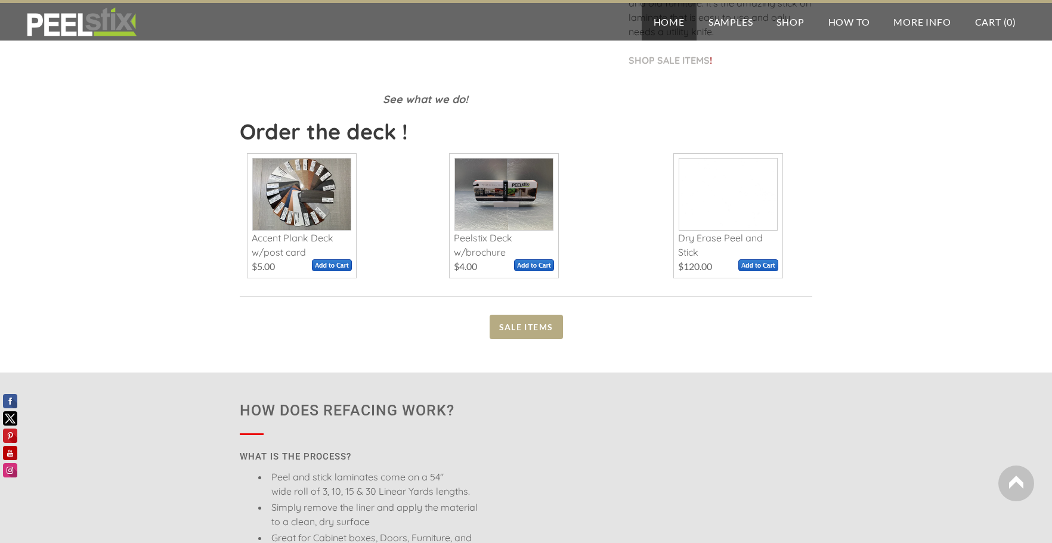
scroll to position [477, 0]
